Goal: Task Accomplishment & Management: Use online tool/utility

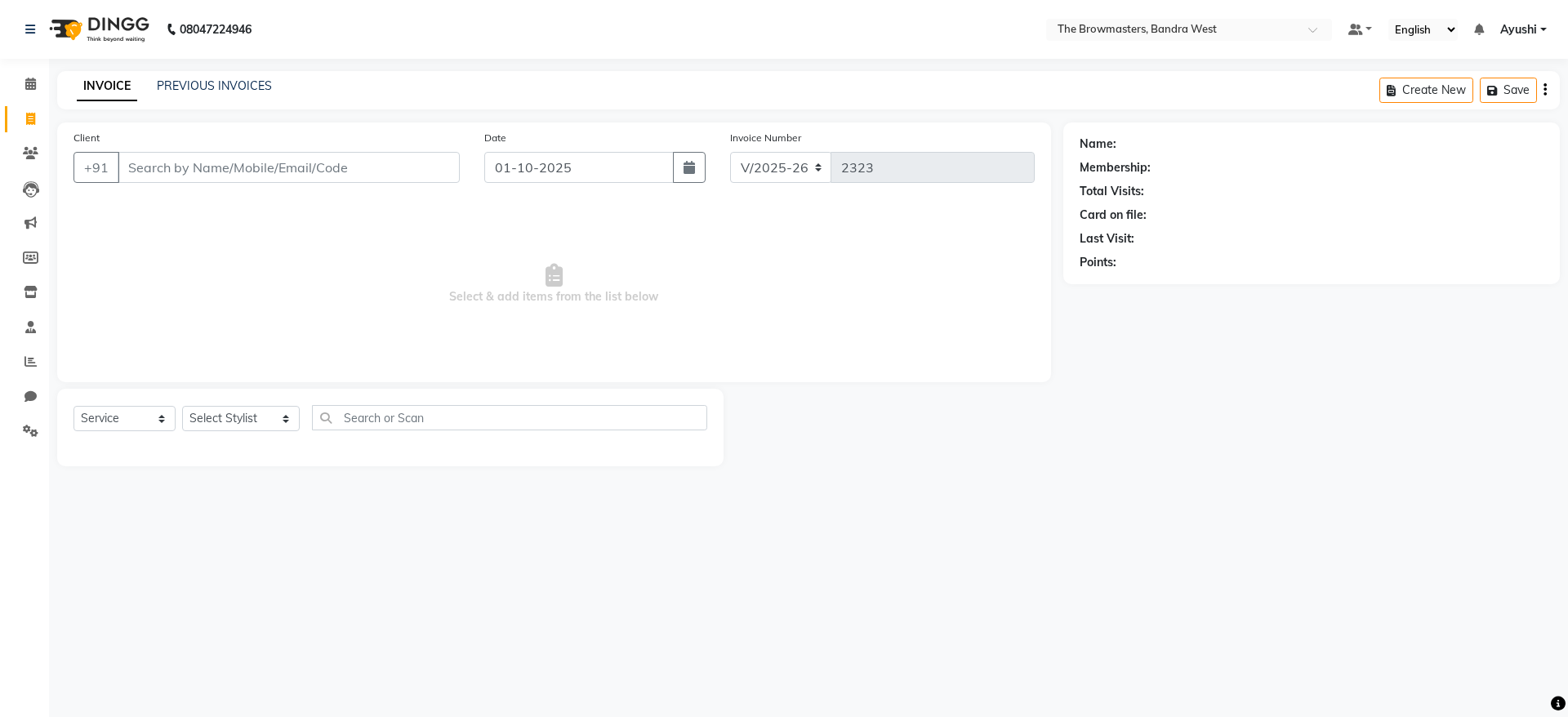
select select "6949"
select select "service"
click at [33, 360] on icon at bounding box center [31, 361] width 12 height 12
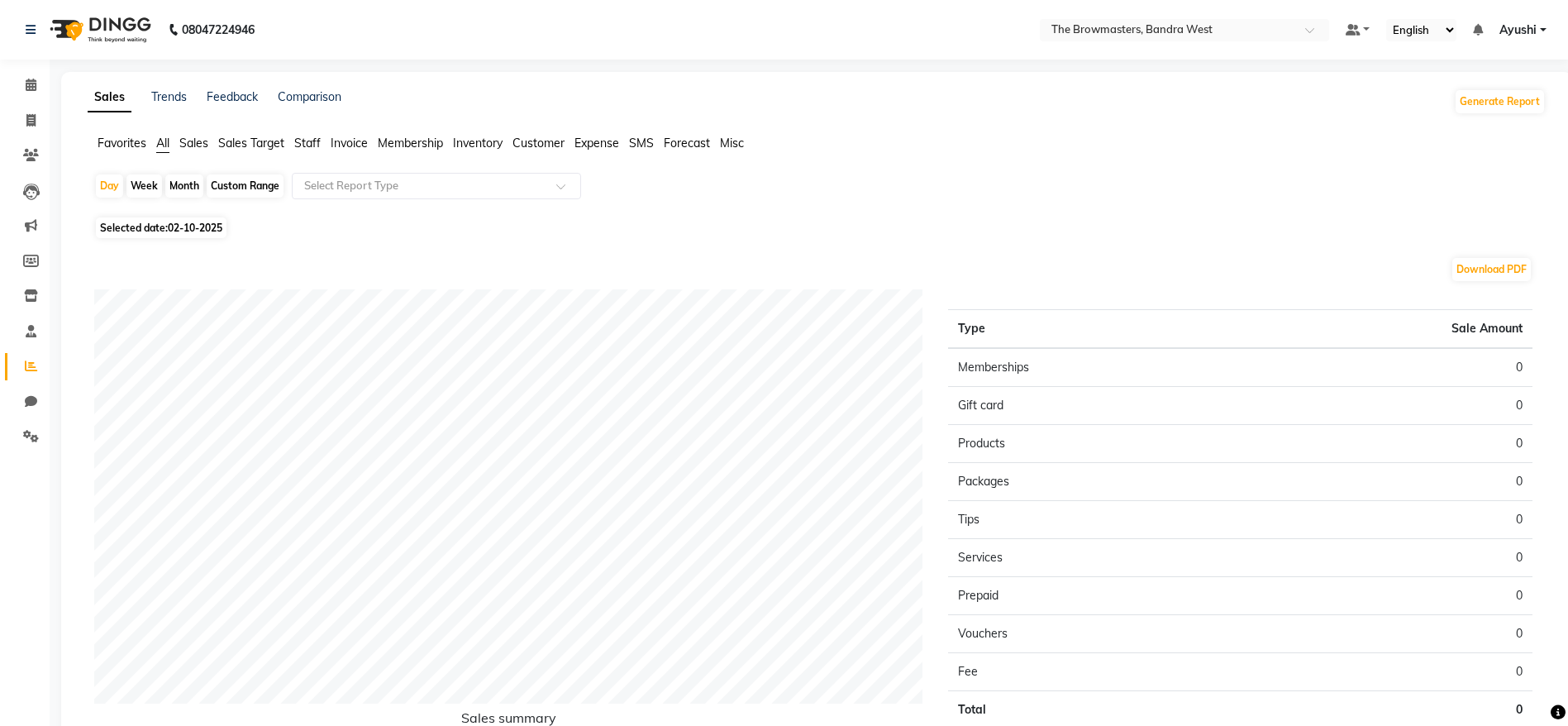
click at [300, 138] on span "Staff" at bounding box center [307, 143] width 27 height 15
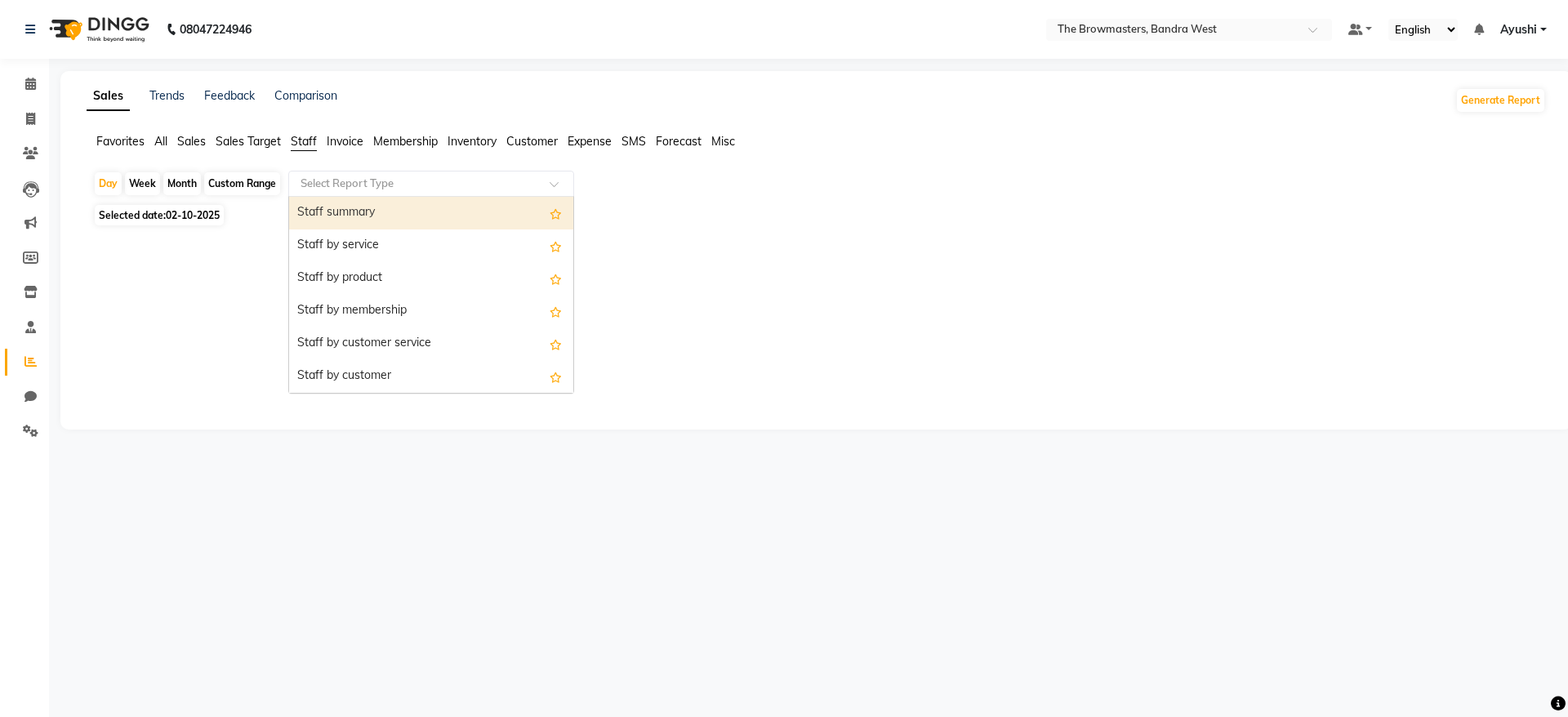
click at [373, 176] on input "text" at bounding box center [414, 183] width 235 height 16
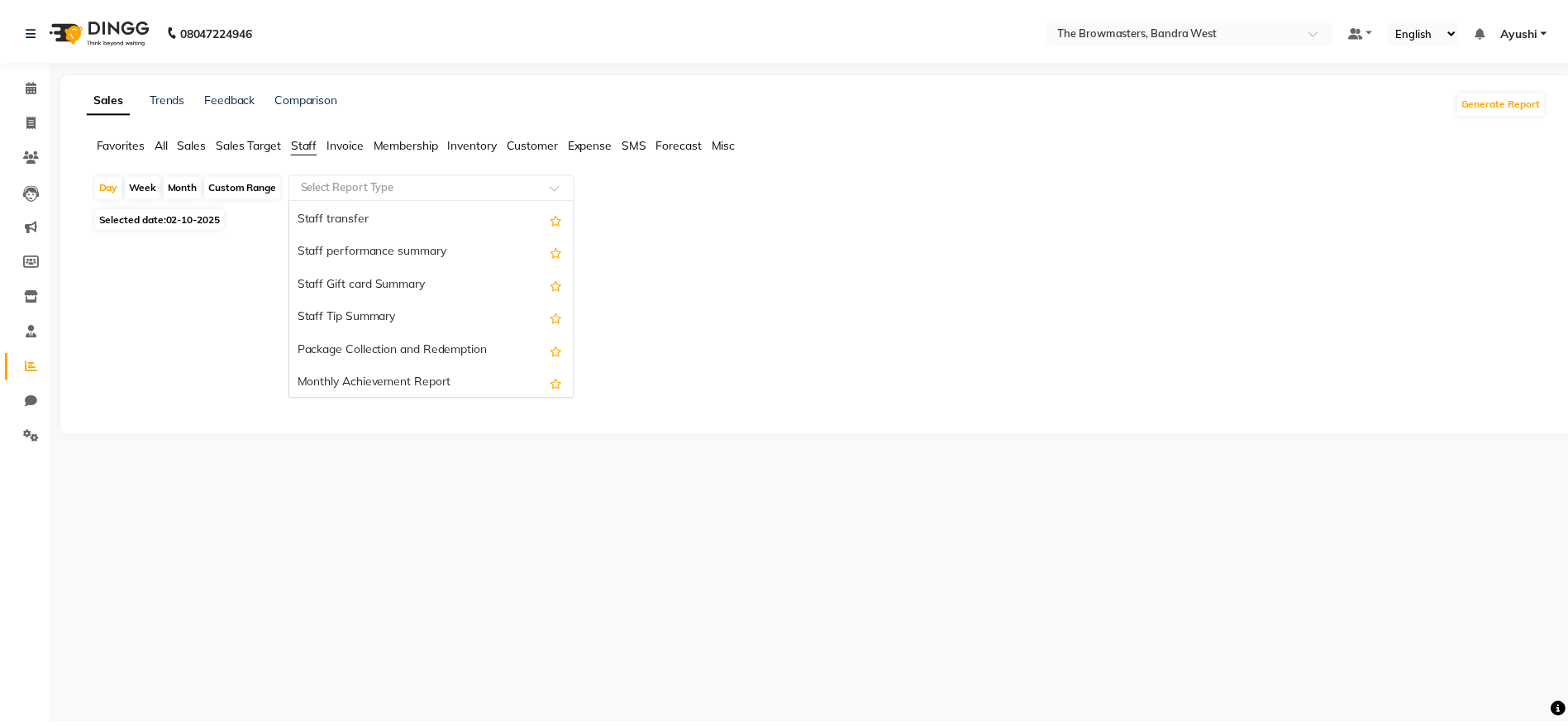
scroll to position [595, 0]
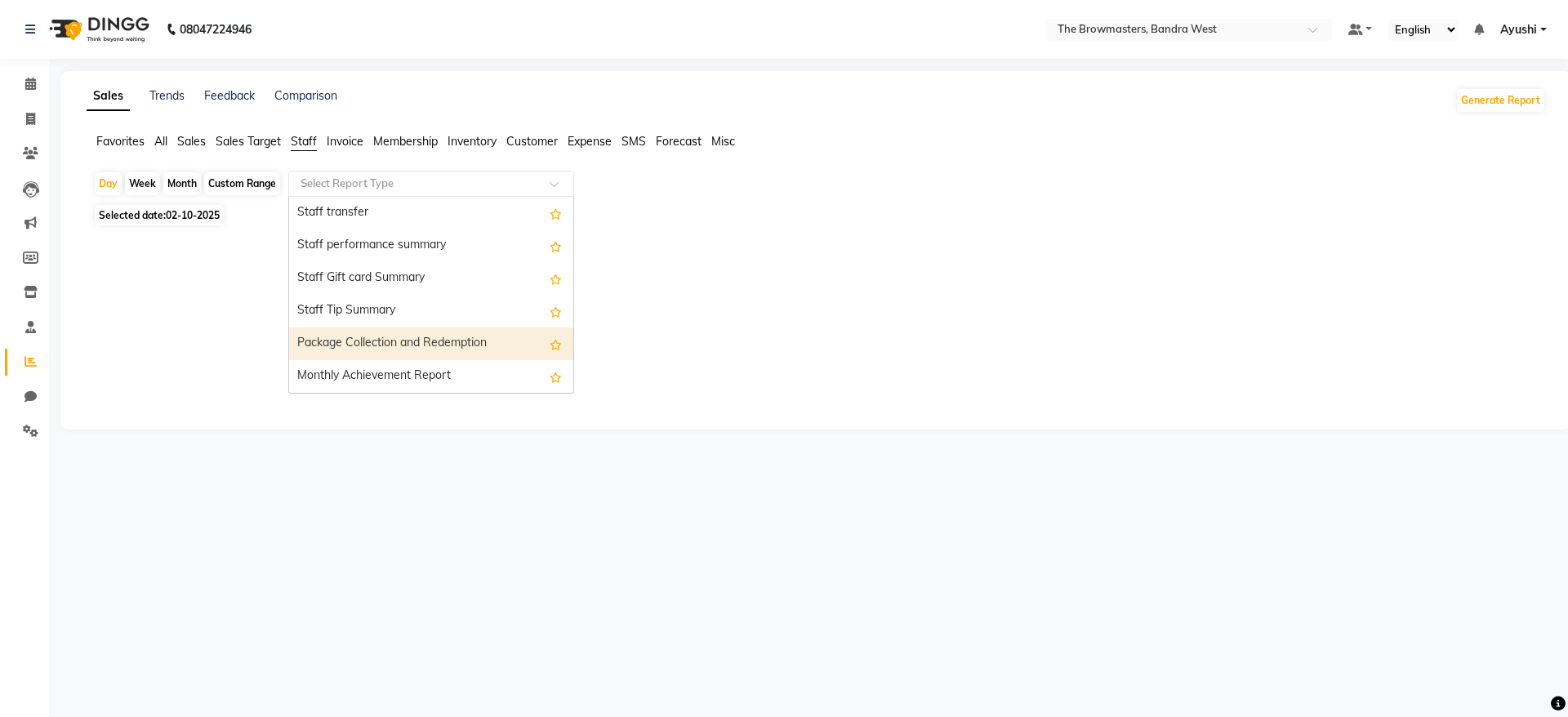
click at [402, 340] on div "Package Collection and Redemption" at bounding box center [431, 344] width 285 height 32
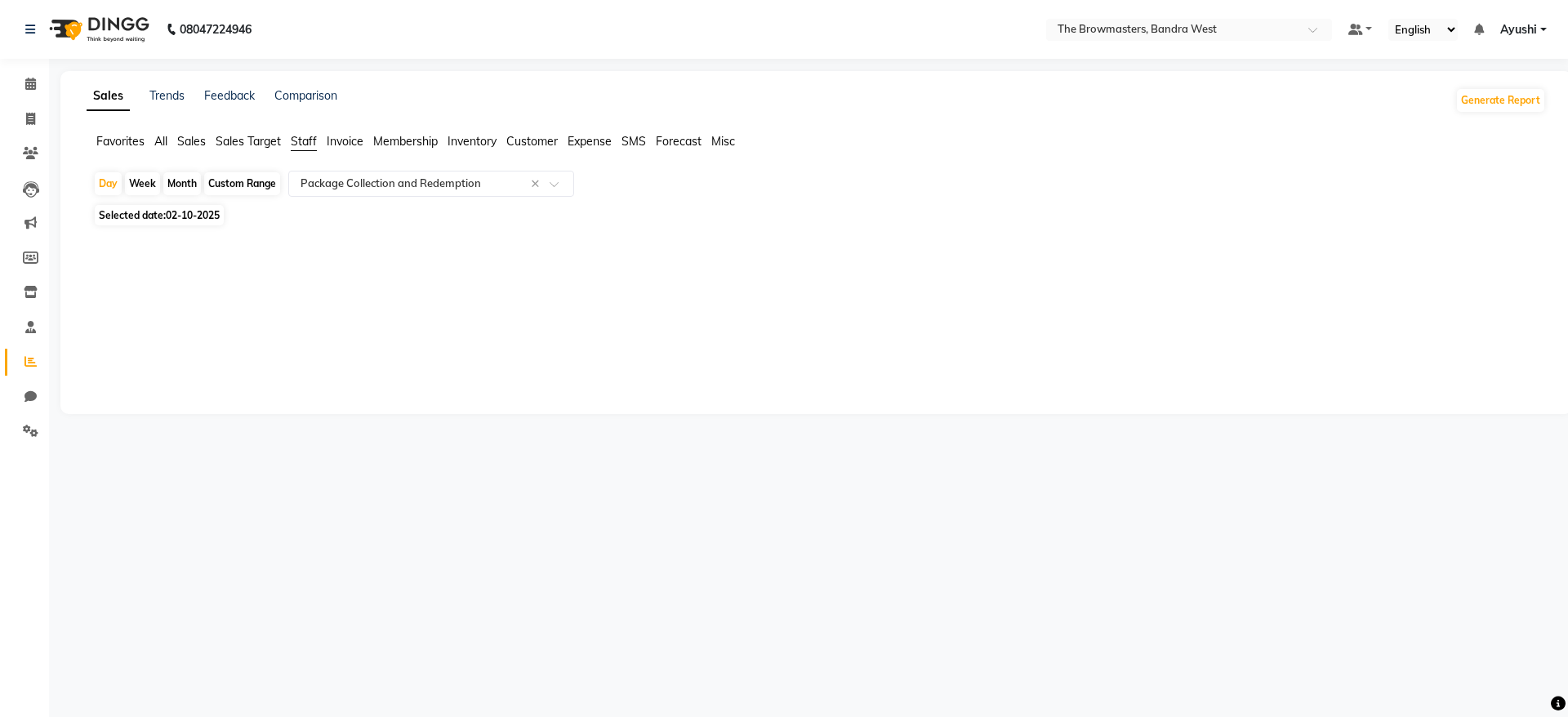
click at [180, 184] on div "Month" at bounding box center [182, 184] width 38 height 23
select select "10"
select select "2025"
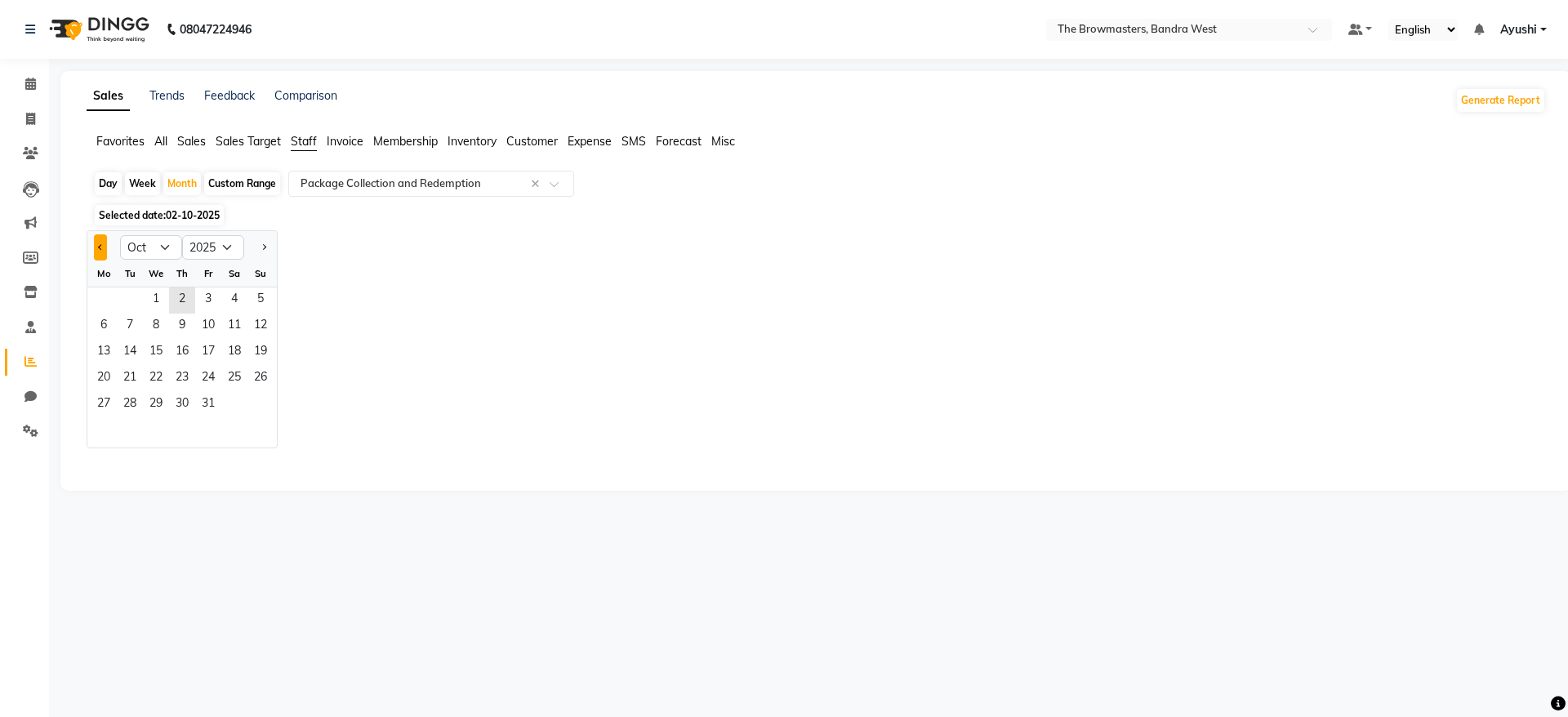
click at [100, 250] on button "Previous month" at bounding box center [100, 247] width 13 height 26
select select "9"
click at [108, 291] on span "1" at bounding box center [103, 300] width 26 height 26
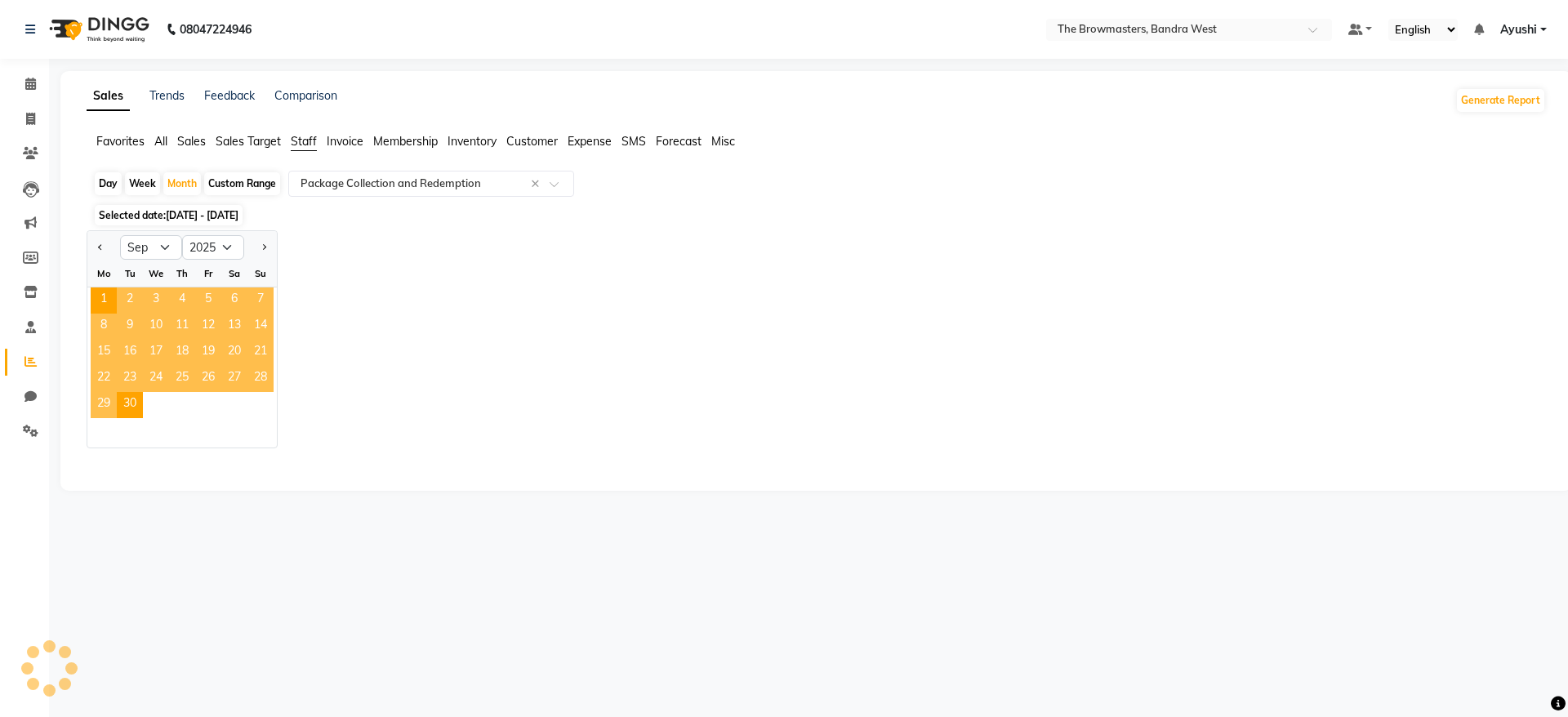
select select "full_report"
select select "csv"
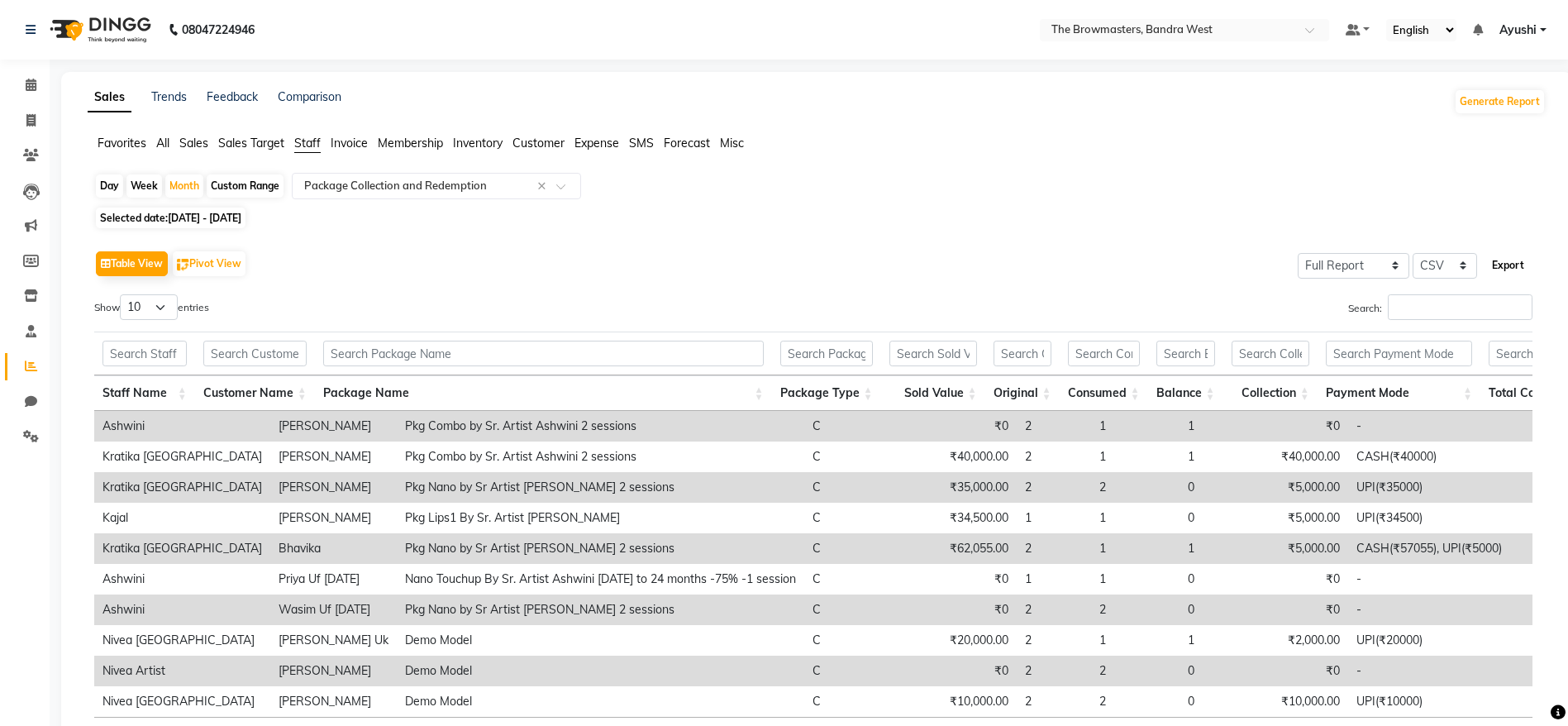
click at [1500, 263] on button "Export" at bounding box center [1507, 265] width 46 height 28
